Goal: Information Seeking & Learning: Learn about a topic

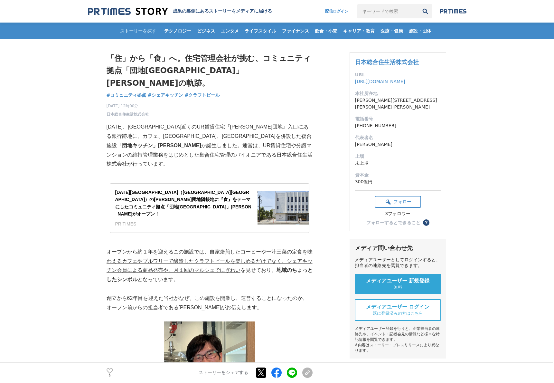
click at [191, 100] on div "[DATE] 12時00分 日本総合住生活株式会社 9" at bounding box center [210, 108] width 206 height 17
drag, startPoint x: 159, startPoint y: 144, endPoint x: 214, endPoint y: 142, distance: 54.7
click at [214, 142] on p "[DATE]、[GEOGRAPHIC_DATA]近くのUR賃貸住宅『[PERSON_NAME]団地』入口にある銀行跡地に、[GEOGRAPHIC_DATA]、…" at bounding box center [210, 145] width 206 height 46
copy p "日本総合住生活株式会社"
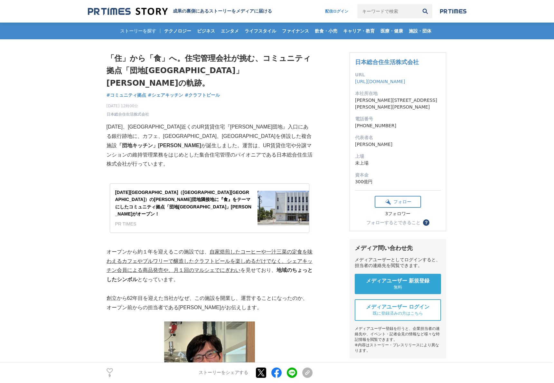
click at [241, 169] on p at bounding box center [210, 173] width 206 height 9
click at [396, 14] on input "キーワードで検索" at bounding box center [387, 11] width 61 height 14
paste input "日本総合住生活株式会社"
type input "日本総合住生活株式会社"
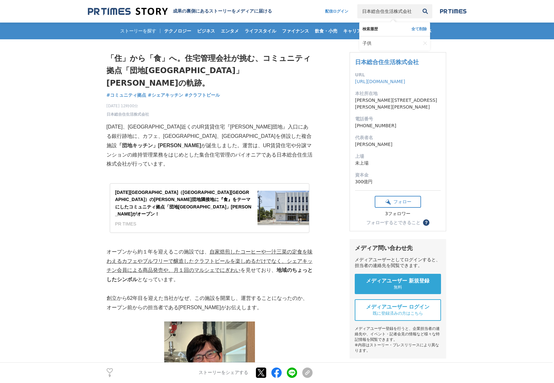
click at [422, 12] on button "検索" at bounding box center [425, 11] width 14 height 14
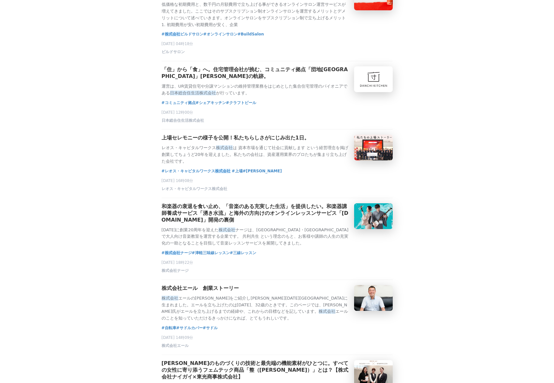
scroll to position [624, 0]
